Goal: Task Accomplishment & Management: Manage account settings

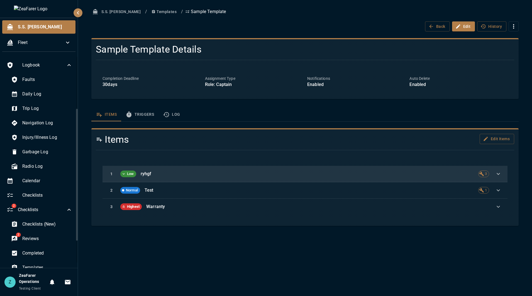
scroll to position [84, 0]
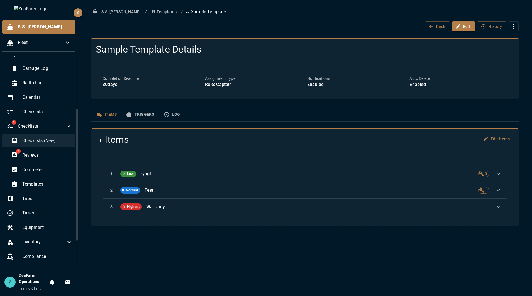
click at [48, 144] on span "Checklists (New)" at bounding box center [47, 141] width 50 height 7
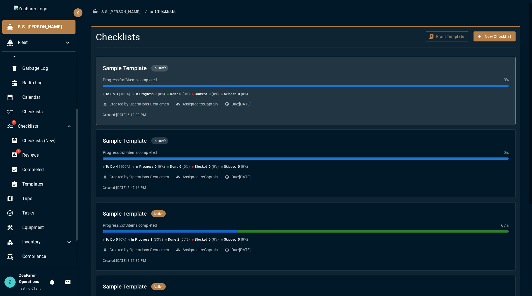
click at [182, 92] on div "Done 0 ( 0 %)" at bounding box center [178, 95] width 23 height 6
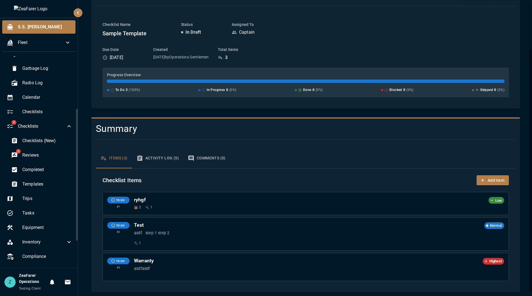
scroll to position [58, 0]
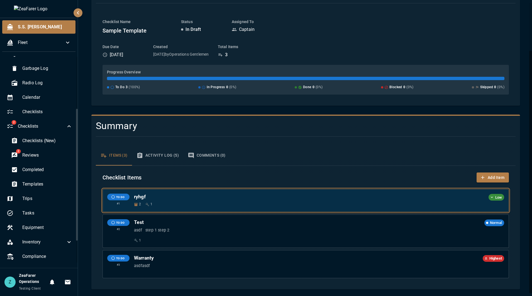
click at [264, 196] on h6 "ryhgf" at bounding box center [310, 197] width 352 height 6
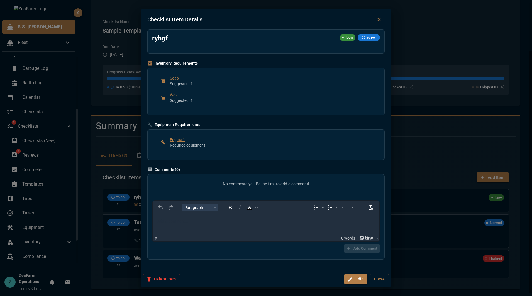
scroll to position [0, 0]
click at [351, 282] on icon "button" at bounding box center [351, 280] width 6 height 6
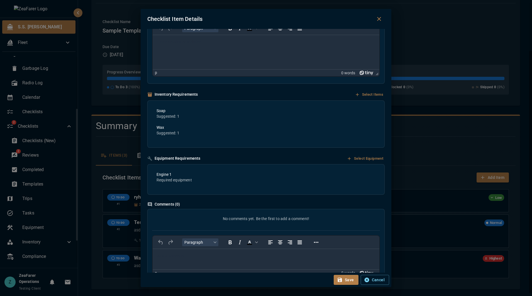
scroll to position [111, 0]
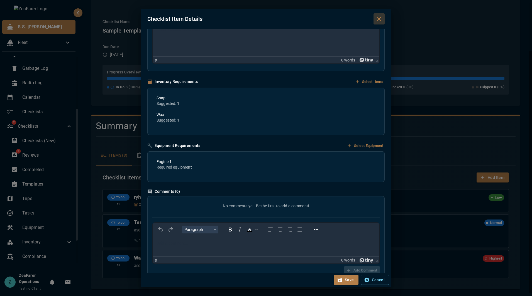
click at [378, 19] on icon "Close dialog" at bounding box center [379, 19] width 7 height 7
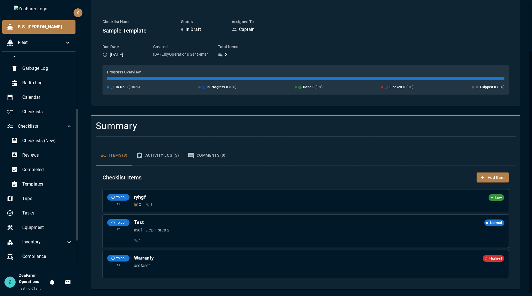
click at [297, 34] on div "Checklist Name Sample Template Status In Draft Assigned To Captain" at bounding box center [305, 27] width 406 height 16
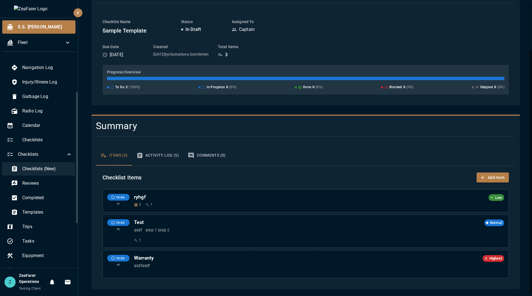
scroll to position [56, 0]
click at [45, 211] on span "Templates" at bounding box center [47, 212] width 50 height 7
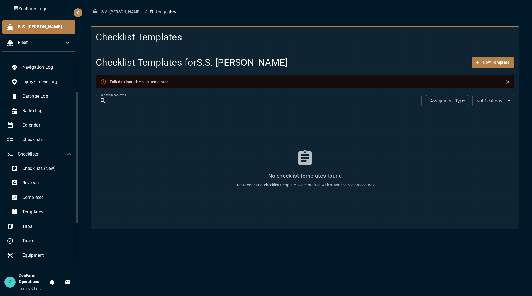
click at [508, 81] on icon "Close" at bounding box center [508, 82] width 6 height 6
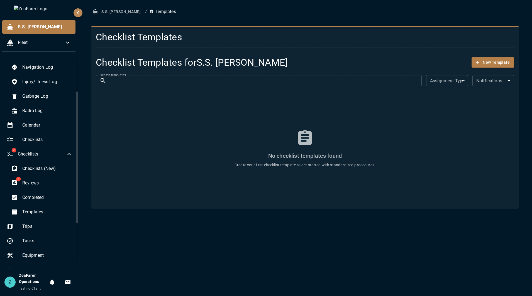
click at [124, 195] on div "No checklist templates found Create your first checklist template to get starte…" at bounding box center [305, 148] width 418 height 111
click at [33, 174] on div "Checklists (New)" at bounding box center [42, 168] width 70 height 13
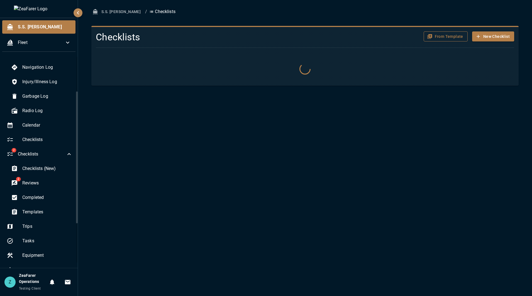
click at [447, 37] on button "From Template" at bounding box center [446, 36] width 44 height 10
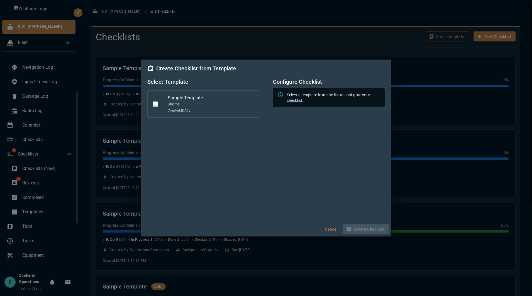
click at [219, 106] on p "3 item s" at bounding box center [211, 104] width 87 height 6
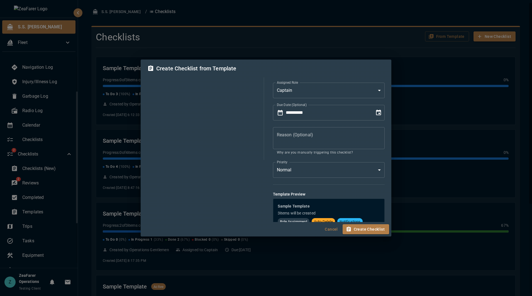
scroll to position [64, 0]
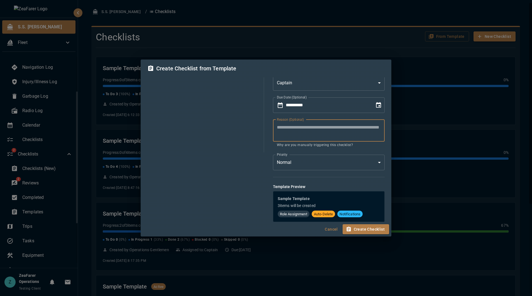
click at [327, 133] on textarea "Reason (Optional)" at bounding box center [329, 130] width 104 height 13
type textarea "**********"
click at [368, 231] on button "Create Checklist" at bounding box center [365, 229] width 47 height 10
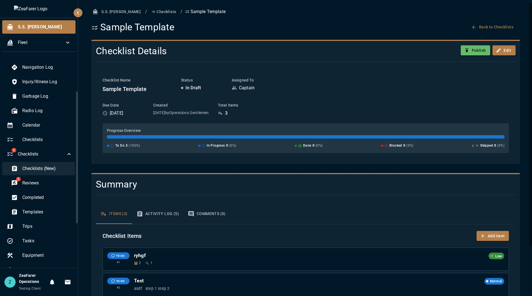
click at [44, 166] on span "Checklists (New)" at bounding box center [47, 168] width 50 height 7
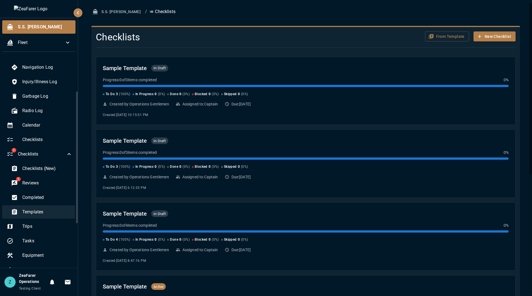
drag, startPoint x: 50, startPoint y: 213, endPoint x: 52, endPoint y: 213, distance: 2.8
click at [49, 213] on span "Templates" at bounding box center [47, 212] width 50 height 7
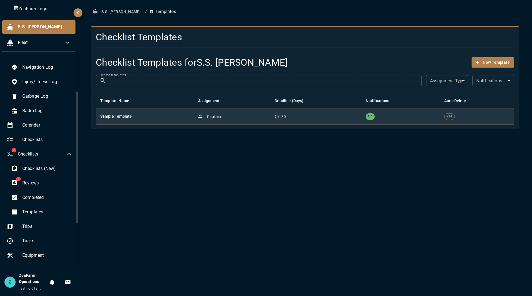
click at [228, 121] on td "Captain" at bounding box center [232, 117] width 77 height 16
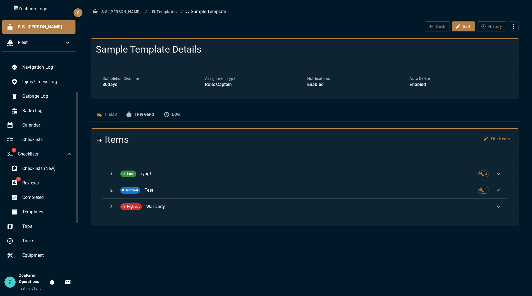
click at [176, 114] on button "Log" at bounding box center [171, 114] width 26 height 13
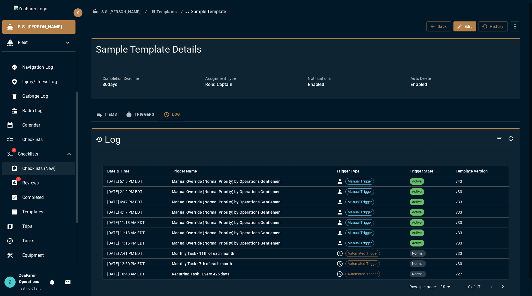
click at [53, 170] on span "Checklists (New)" at bounding box center [47, 168] width 50 height 7
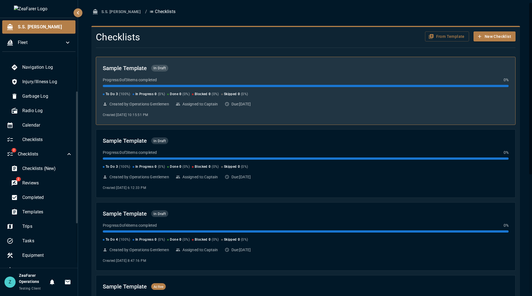
click at [283, 91] on div "To Do 3 ( 100 %) In Progress 0 ( 0 %) Done 0 ( 0 %) Blocked 0 ( 0 %) Skipped 0 …" at bounding box center [306, 91] width 406 height 12
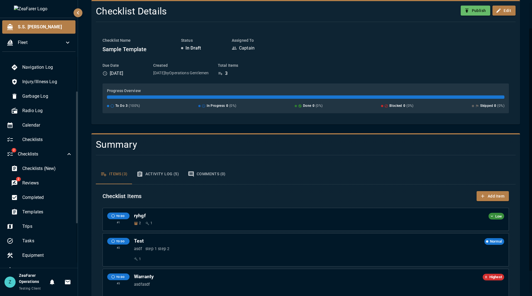
scroll to position [58, 0]
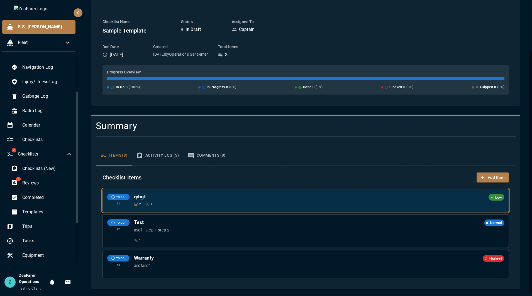
click at [321, 209] on div "TO DO # 1 ryhgf Low 2 1" at bounding box center [306, 200] width 406 height 23
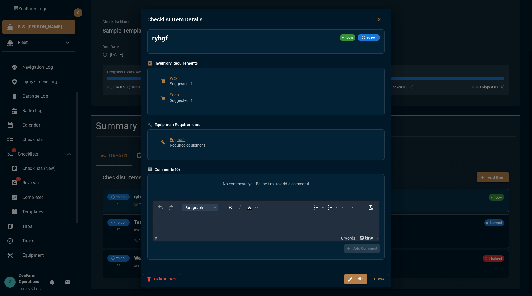
scroll to position [0, 0]
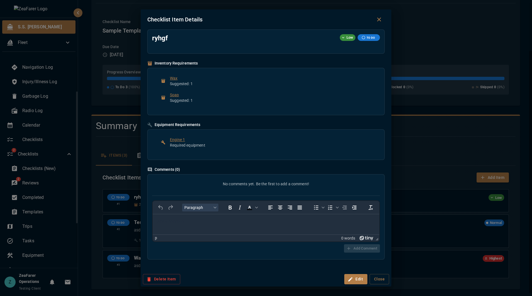
click at [405, 147] on div "Checklist Item Details ryhgf Low TO DO Inventory Requirements Wax Suggested: 1 …" at bounding box center [266, 148] width 532 height 296
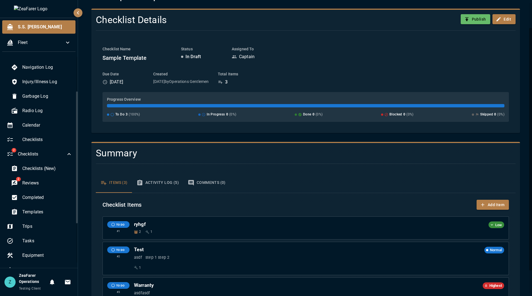
scroll to position [31, 0]
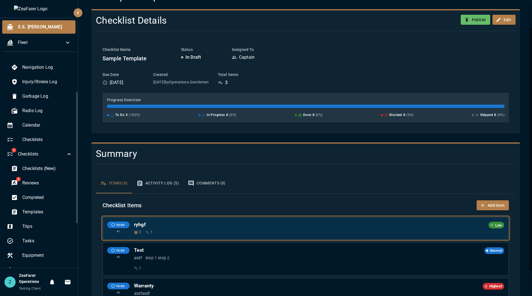
click at [294, 228] on div "ryhgf Low" at bounding box center [319, 225] width 370 height 7
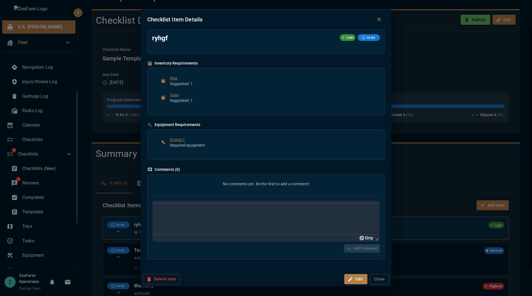
scroll to position [0, 0]
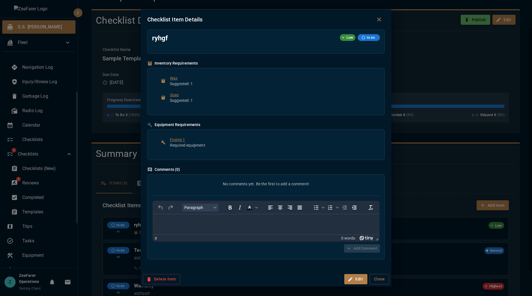
click at [451, 148] on div "Checklist Item Details ryhgf Low TO DO Inventory Requirements Wax Suggested: 1 …" at bounding box center [266, 148] width 532 height 296
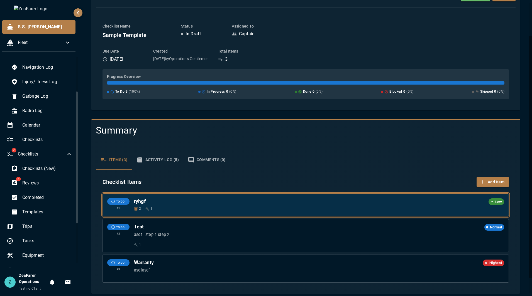
scroll to position [58, 0]
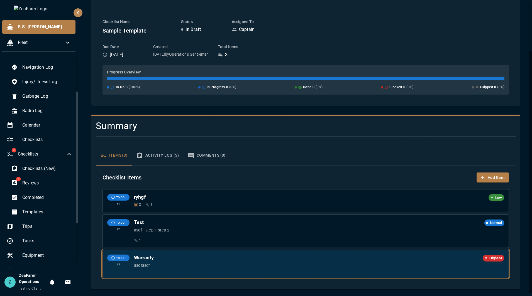
click at [246, 261] on div "Warranty Highest" at bounding box center [319, 258] width 370 height 7
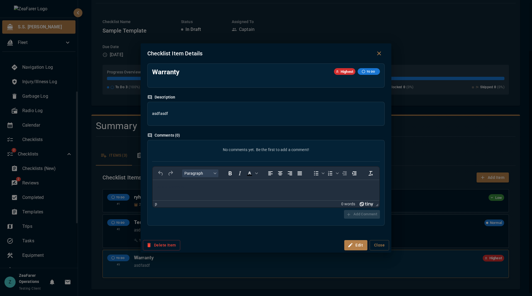
scroll to position [0, 0]
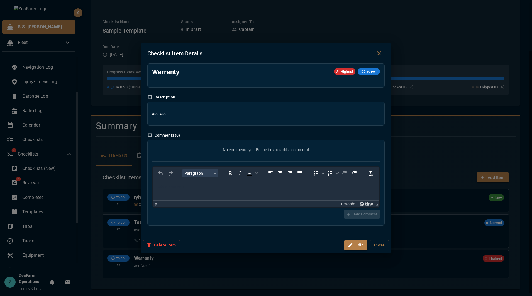
click at [393, 126] on div "Checklist Item Details Warranty Highest TO DO Description asdfasdf Comments ( 0…" at bounding box center [266, 148] width 532 height 296
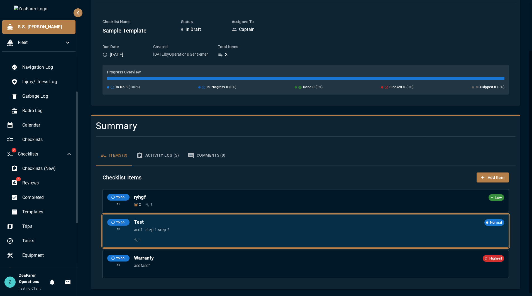
click at [278, 235] on div "Test Normal asdf step 1 step 2 1" at bounding box center [319, 231] width 370 height 24
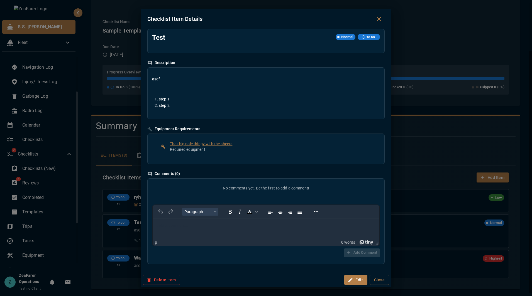
click at [408, 147] on div "Checklist Item Details Test Normal TO DO Description asdf step 1 step 2 Equipme…" at bounding box center [266, 148] width 532 height 296
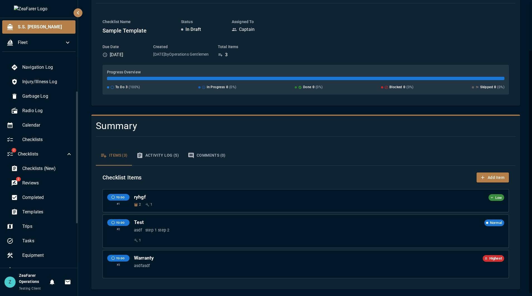
click at [288, 214] on div "TO DO # 1 ryhgf Low 2 1 TO DO # 2 Test Normal asdf step 1 step 2 1 TO DO # 3 Wa…" at bounding box center [305, 233] width 406 height 89
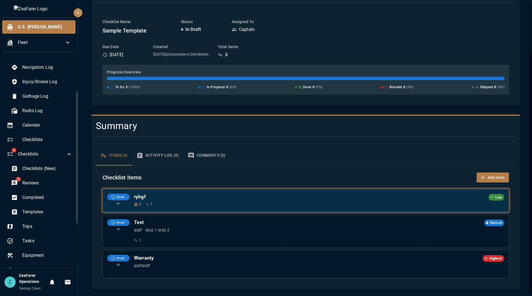
click at [294, 203] on div "2 1" at bounding box center [319, 205] width 370 height 6
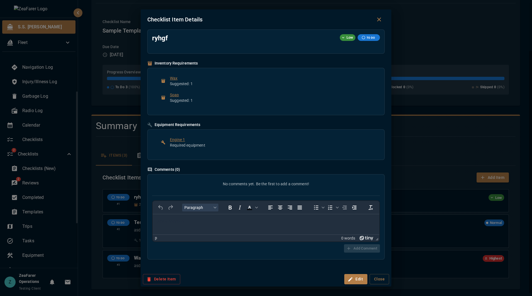
click at [404, 146] on div "Checklist Item Details ryhgf Low TO DO Inventory Requirements Wax Suggested: 1 …" at bounding box center [266, 148] width 532 height 296
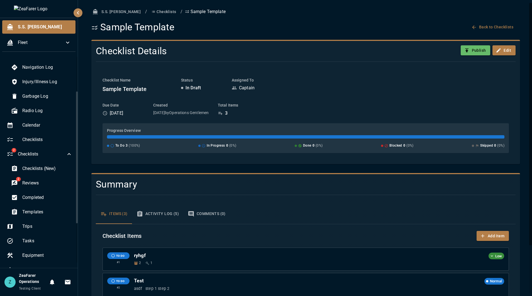
click at [151, 13] on button "Checklists" at bounding box center [163, 12] width 29 height 10
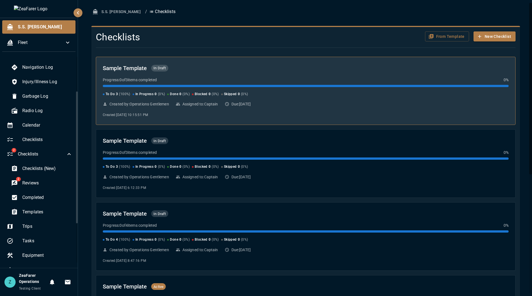
click at [355, 80] on div "Progress: 0 of 3 items completed 0 %" at bounding box center [306, 80] width 406 height 6
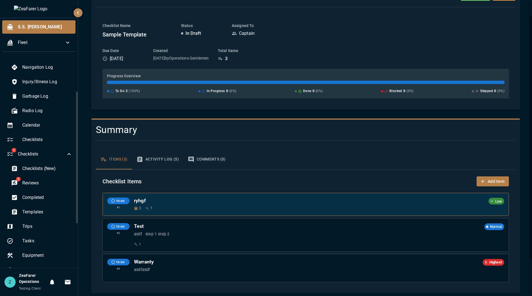
scroll to position [58, 0]
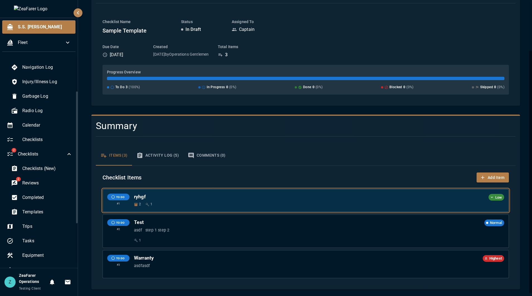
click at [246, 198] on h6 "ryhgf" at bounding box center [310, 197] width 352 height 6
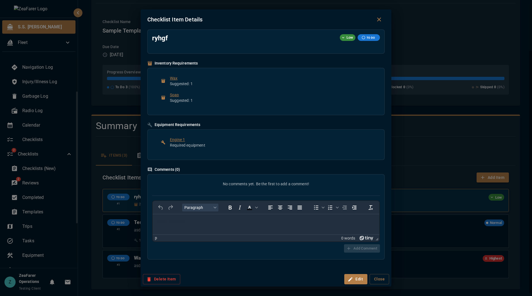
scroll to position [0, 0]
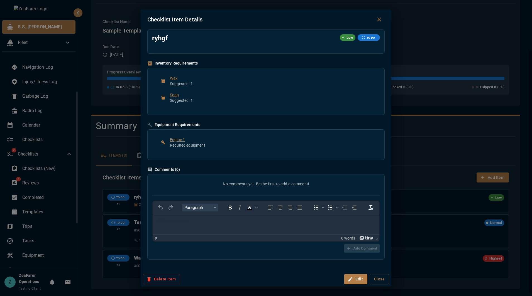
click at [381, 19] on icon "Close dialog" at bounding box center [379, 19] width 7 height 7
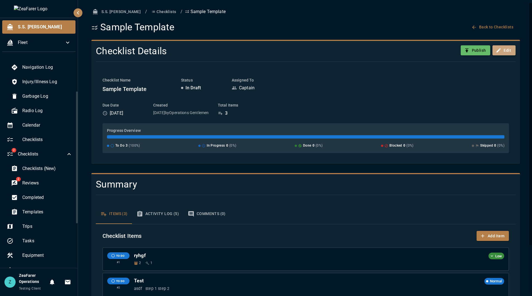
click at [504, 52] on button "Edit" at bounding box center [503, 50] width 23 height 10
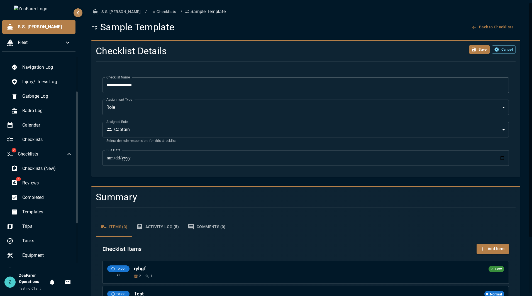
click at [504, 52] on button "Cancel" at bounding box center [504, 49] width 24 height 9
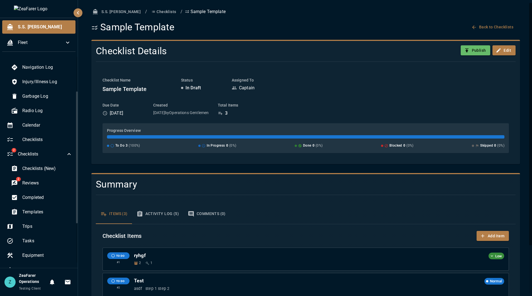
click at [476, 28] on button "Back to Checklists" at bounding box center [492, 27] width 45 height 10
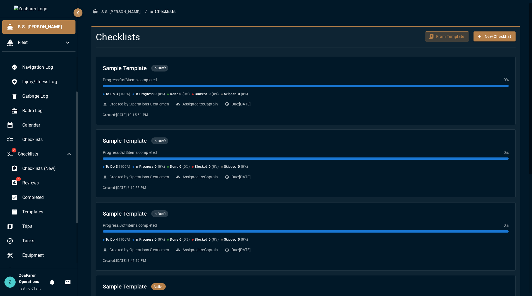
click at [449, 32] on button "From Template" at bounding box center [447, 36] width 44 height 10
